Goal: Information Seeking & Learning: Learn about a topic

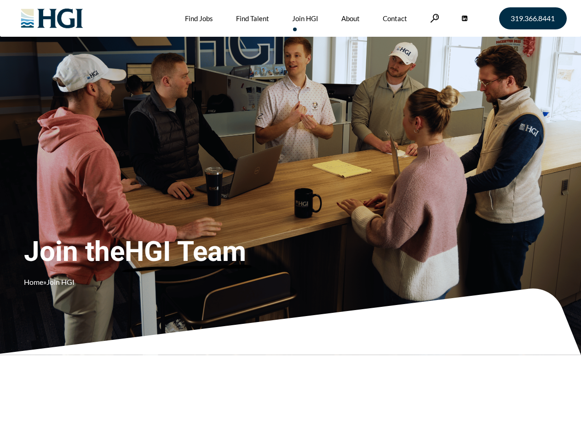
click at [290, 221] on div "Join the HGI Team Home » Join HGI" at bounding box center [172, 207] width 296 height 179
click at [433, 18] on link at bounding box center [434, 18] width 9 height 9
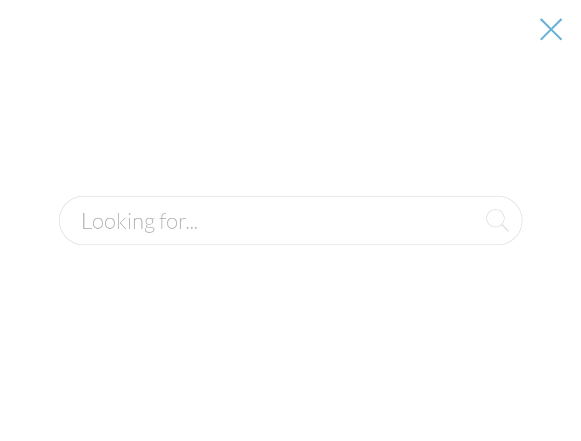
click at [290, 221] on div "Join the HGI Team Home » Join HGI" at bounding box center [172, 207] width 296 height 179
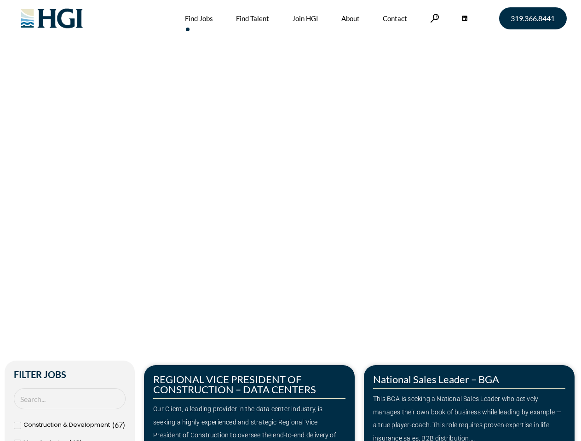
click at [290, 221] on div "Make Your Next Move Home » Jobs" at bounding box center [291, 194] width 524 height 389
click at [433, 18] on link at bounding box center [434, 18] width 9 height 9
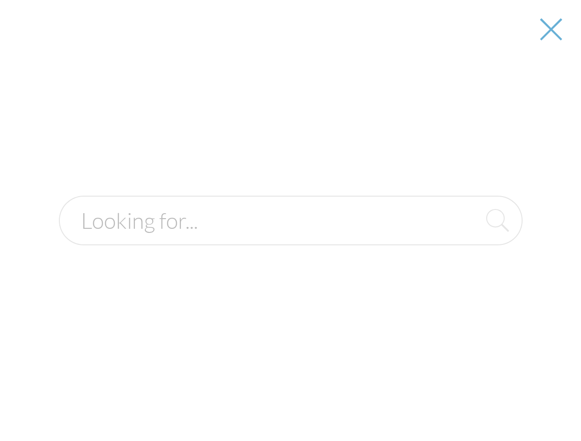
click at [249, 403] on div at bounding box center [290, 220] width 579 height 441
click at [469, 403] on div at bounding box center [290, 220] width 579 height 441
